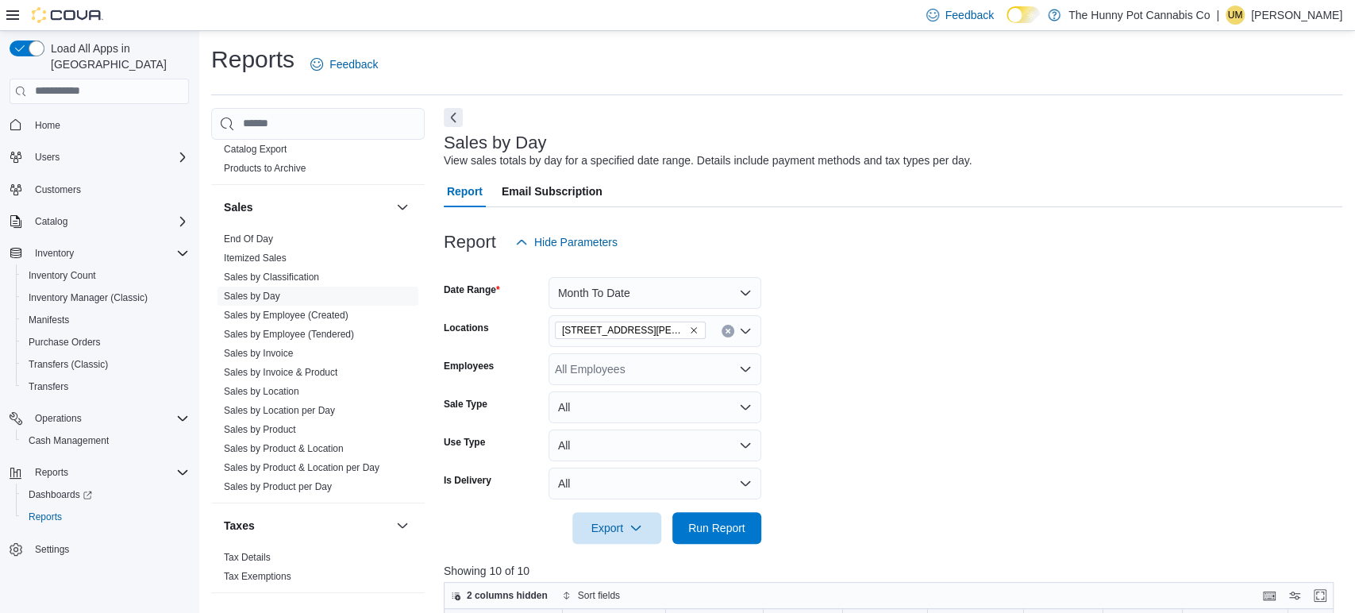
click at [1311, 13] on p "Uldarico Maramo" at bounding box center [1296, 15] width 91 height 19
click at [1246, 151] on span "Sign Out" at bounding box center [1239, 152] width 43 height 16
